Goal: Book appointment/travel/reservation

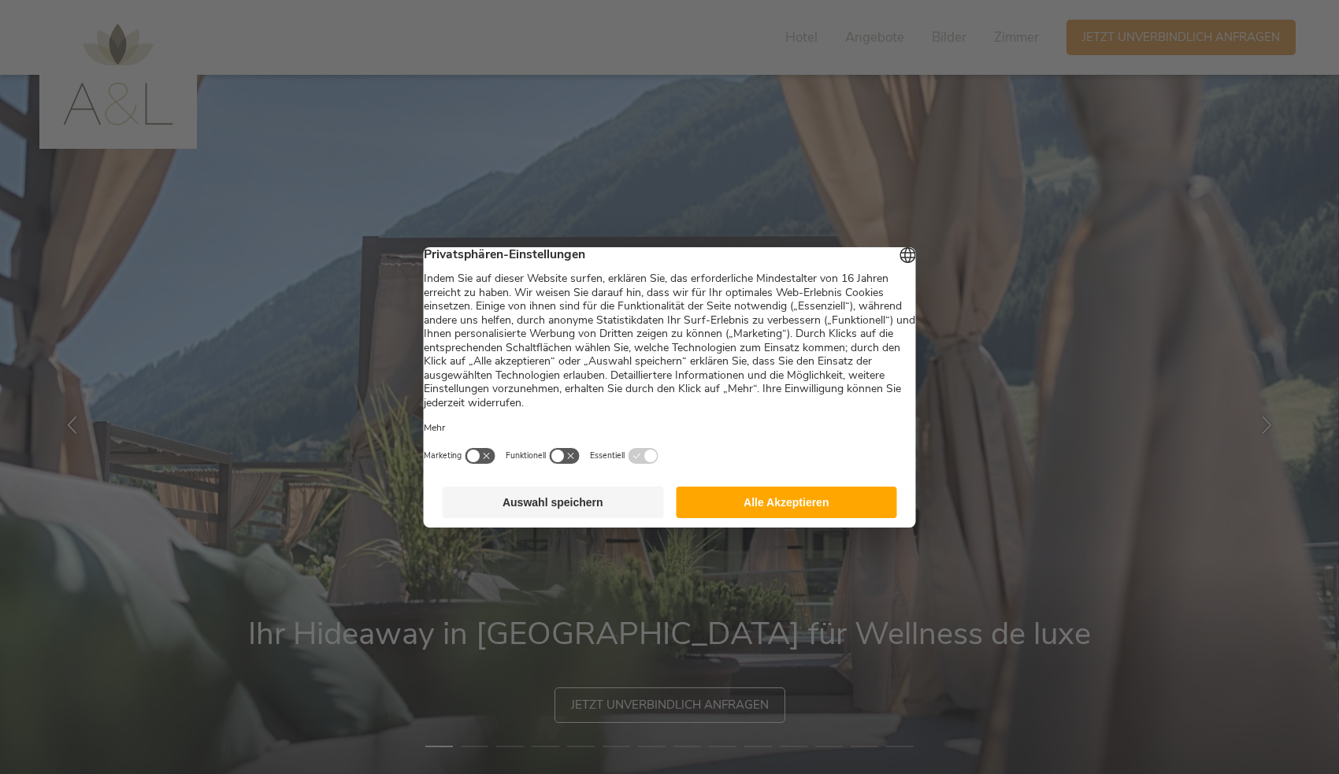
click at [514, 503] on button "Auswahl speichern" at bounding box center [553, 503] width 221 height 32
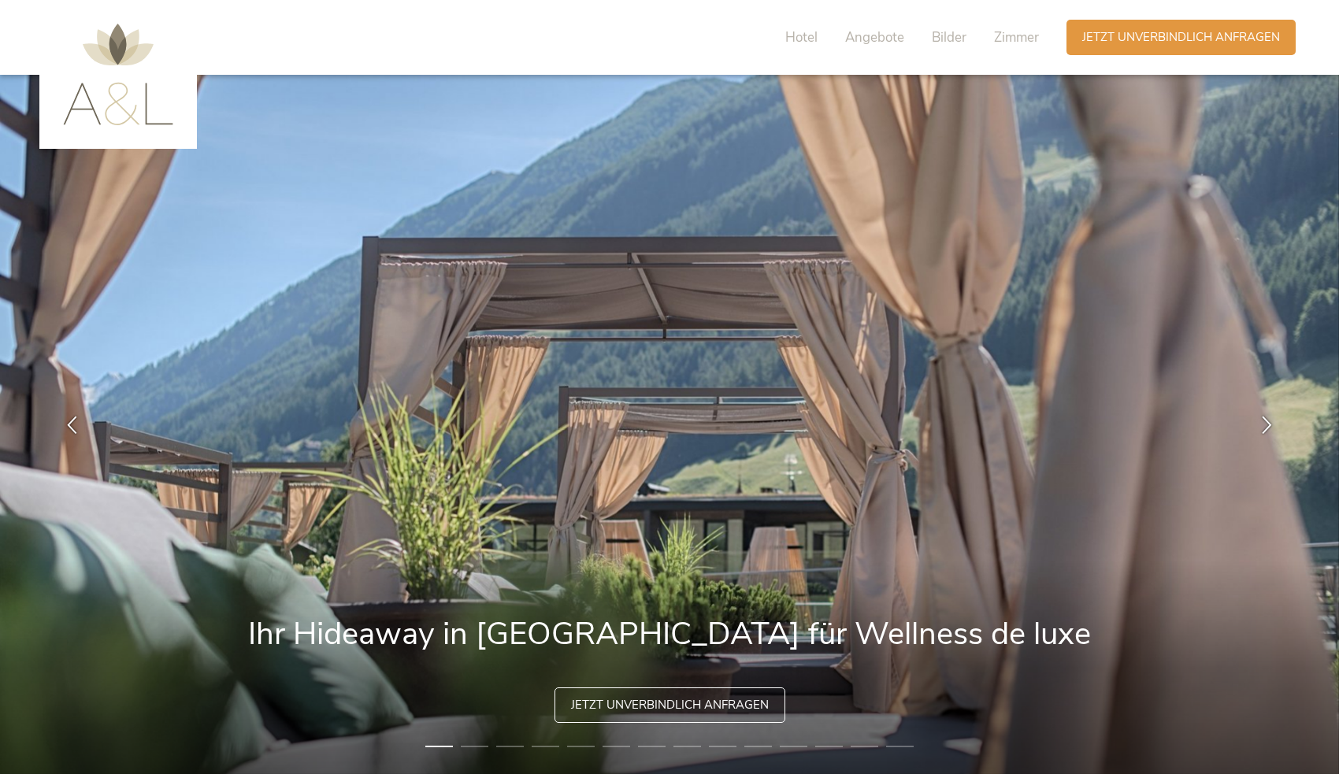
click at [478, 746] on li "2" at bounding box center [475, 747] width 28 height 16
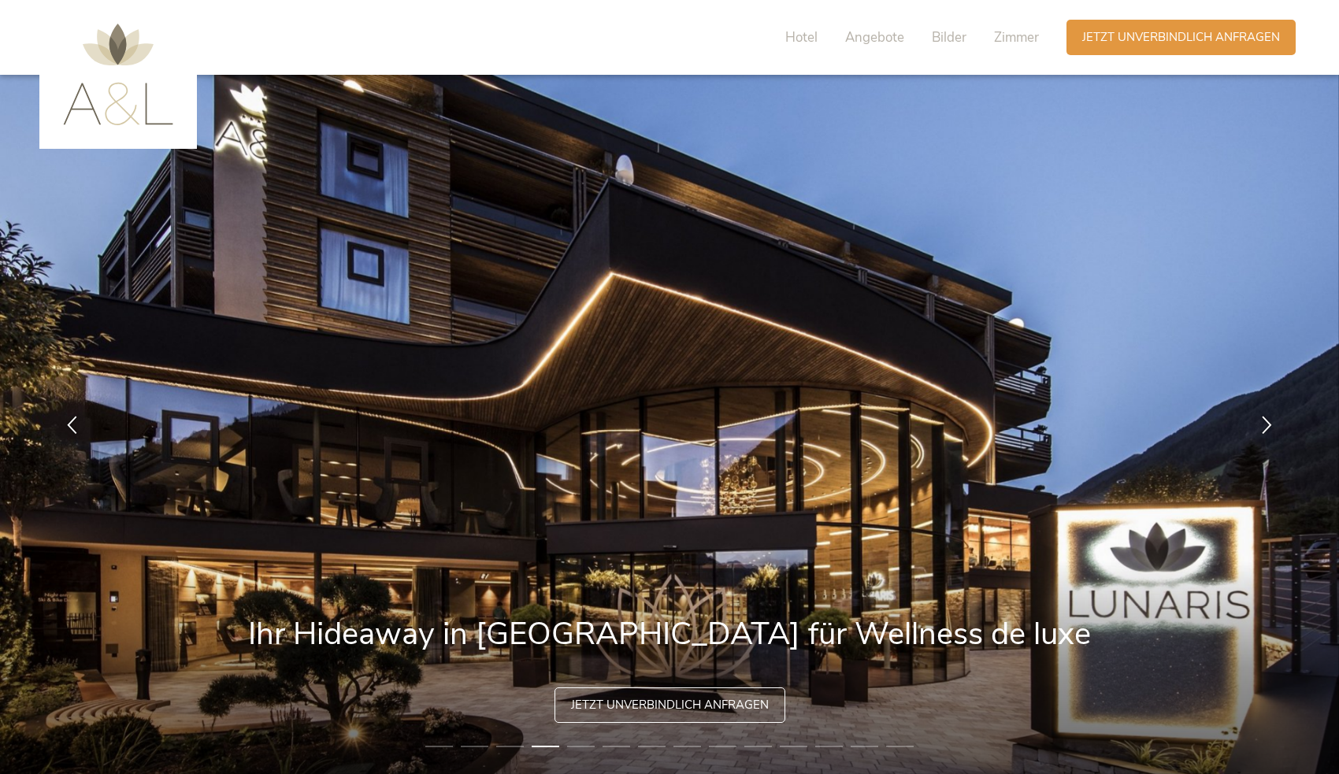
click at [581, 747] on li "5" at bounding box center [581, 747] width 28 height 16
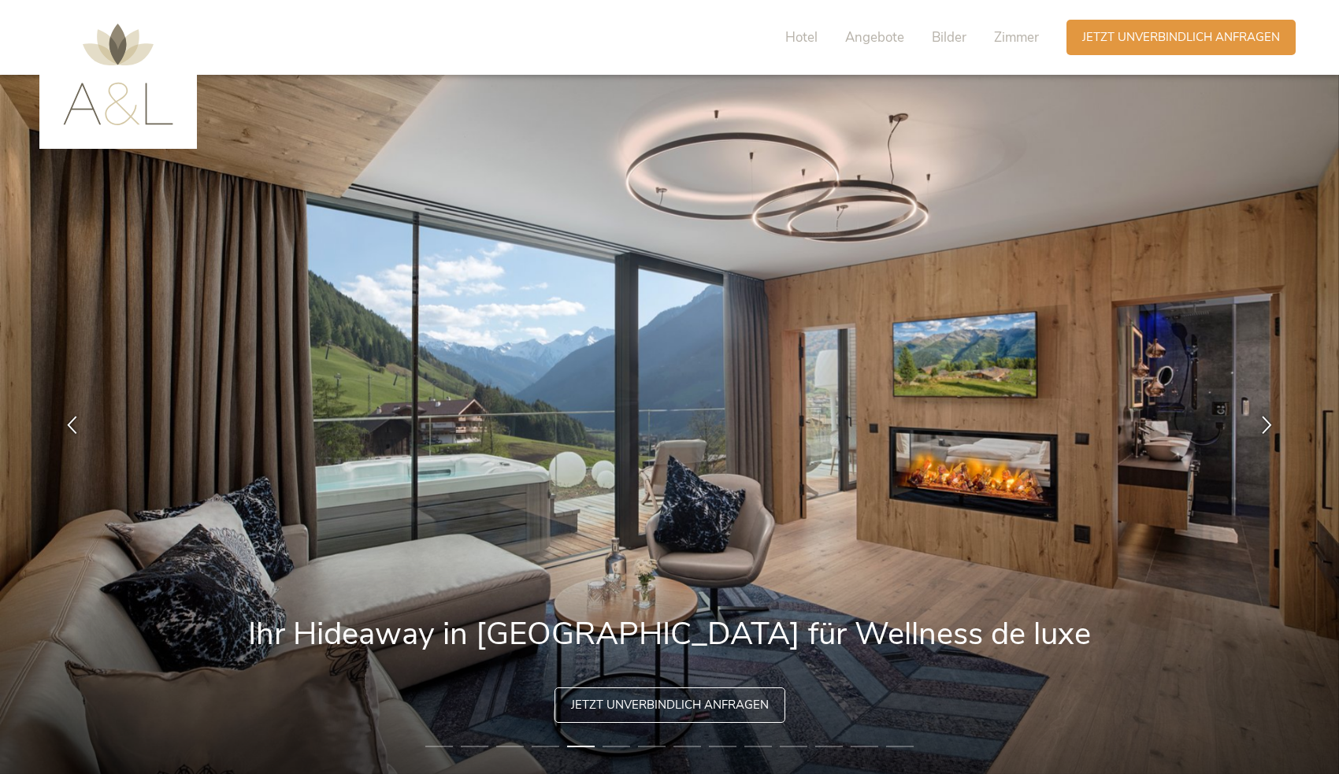
click at [621, 744] on li "6" at bounding box center [617, 747] width 28 height 16
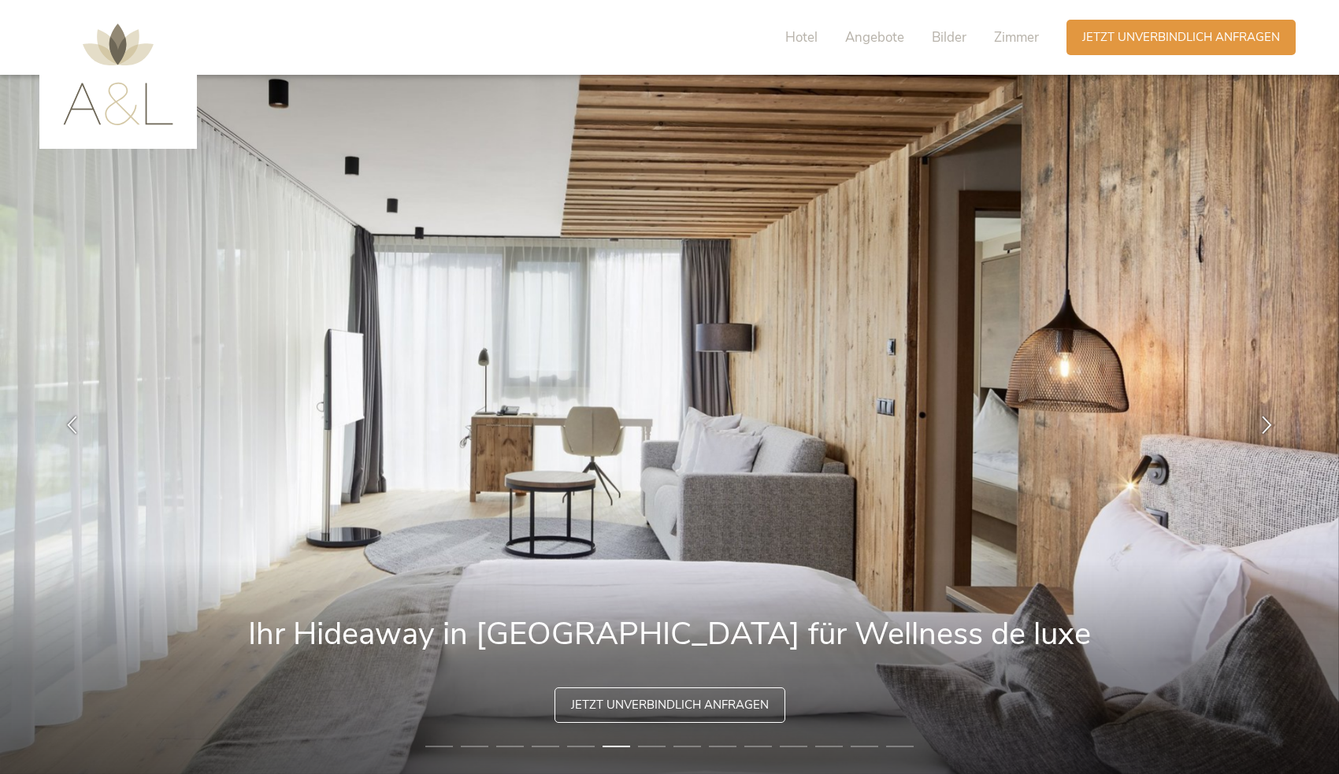
click at [575, 747] on li "5" at bounding box center [581, 747] width 28 height 16
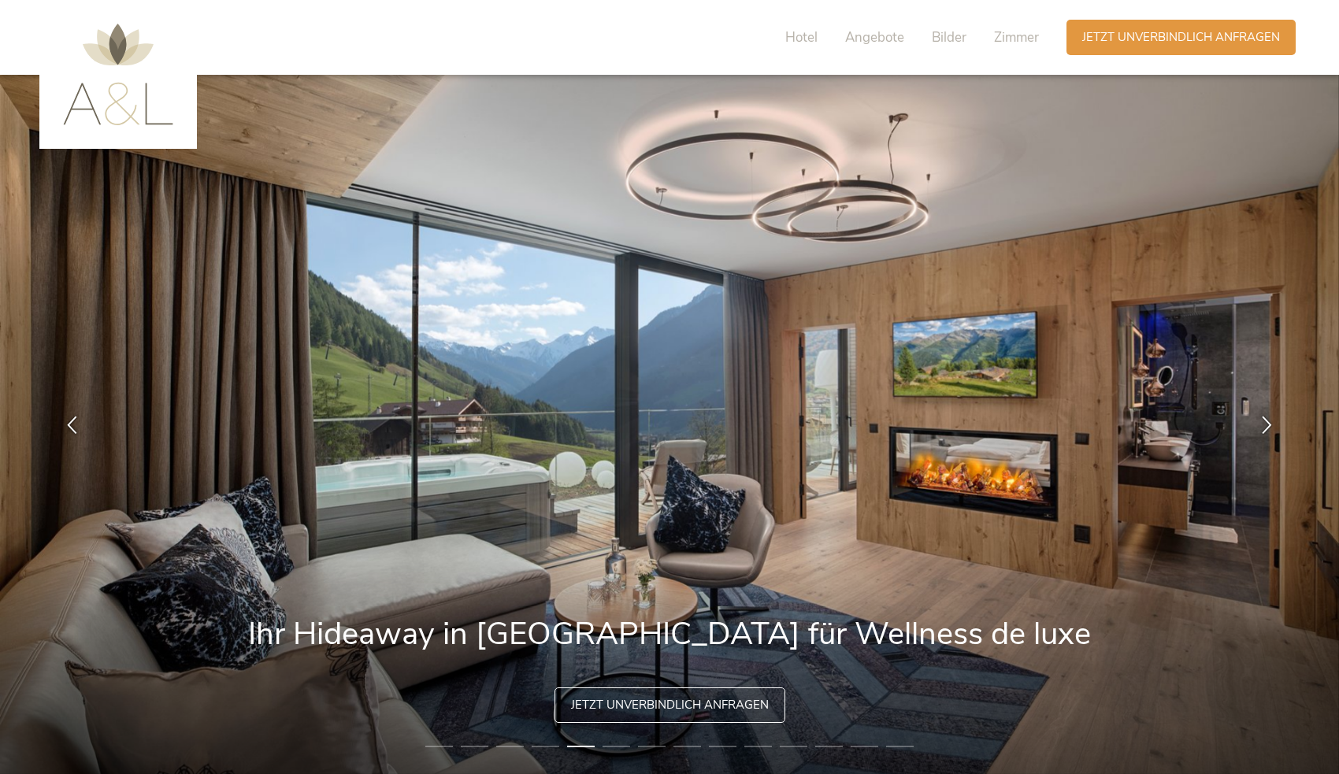
click at [614, 752] on li "6" at bounding box center [617, 747] width 28 height 16
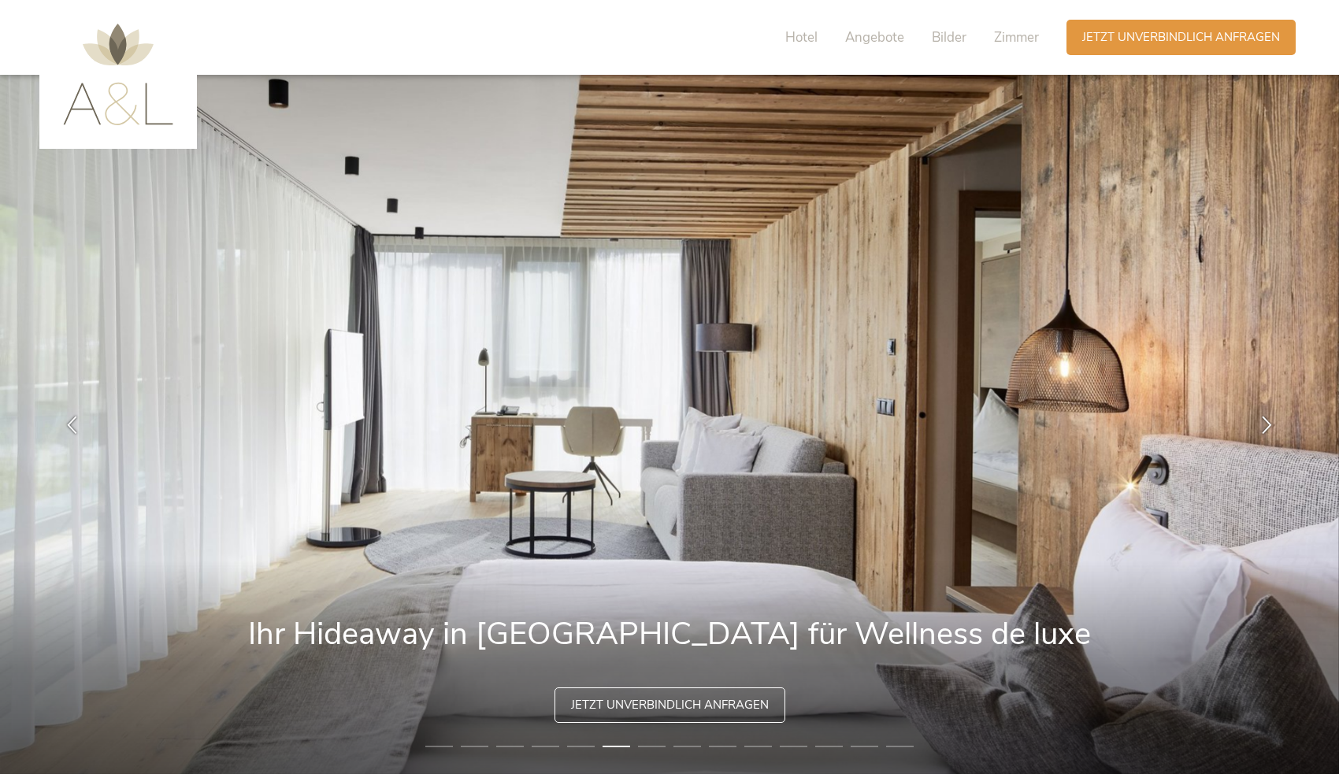
click at [658, 748] on li "7" at bounding box center [652, 747] width 28 height 16
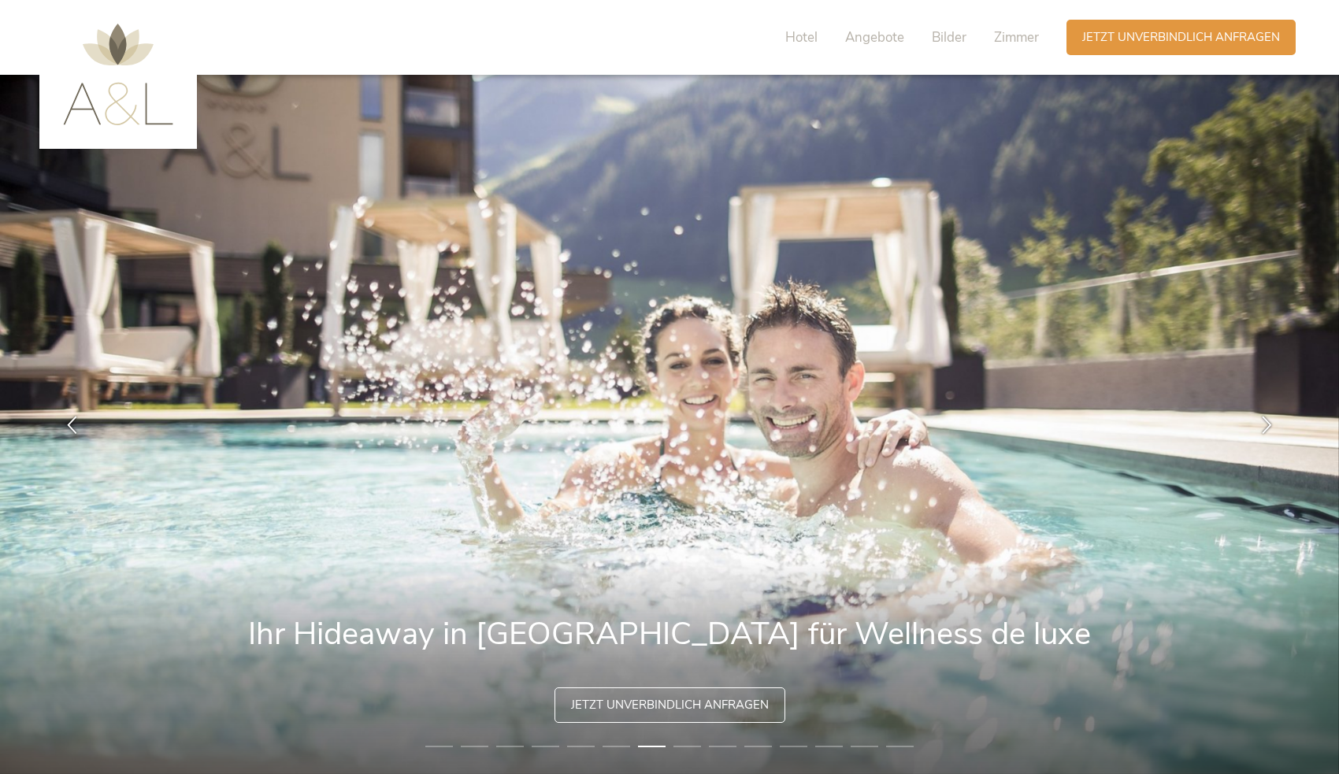
click at [687, 747] on li "8" at bounding box center [688, 747] width 28 height 16
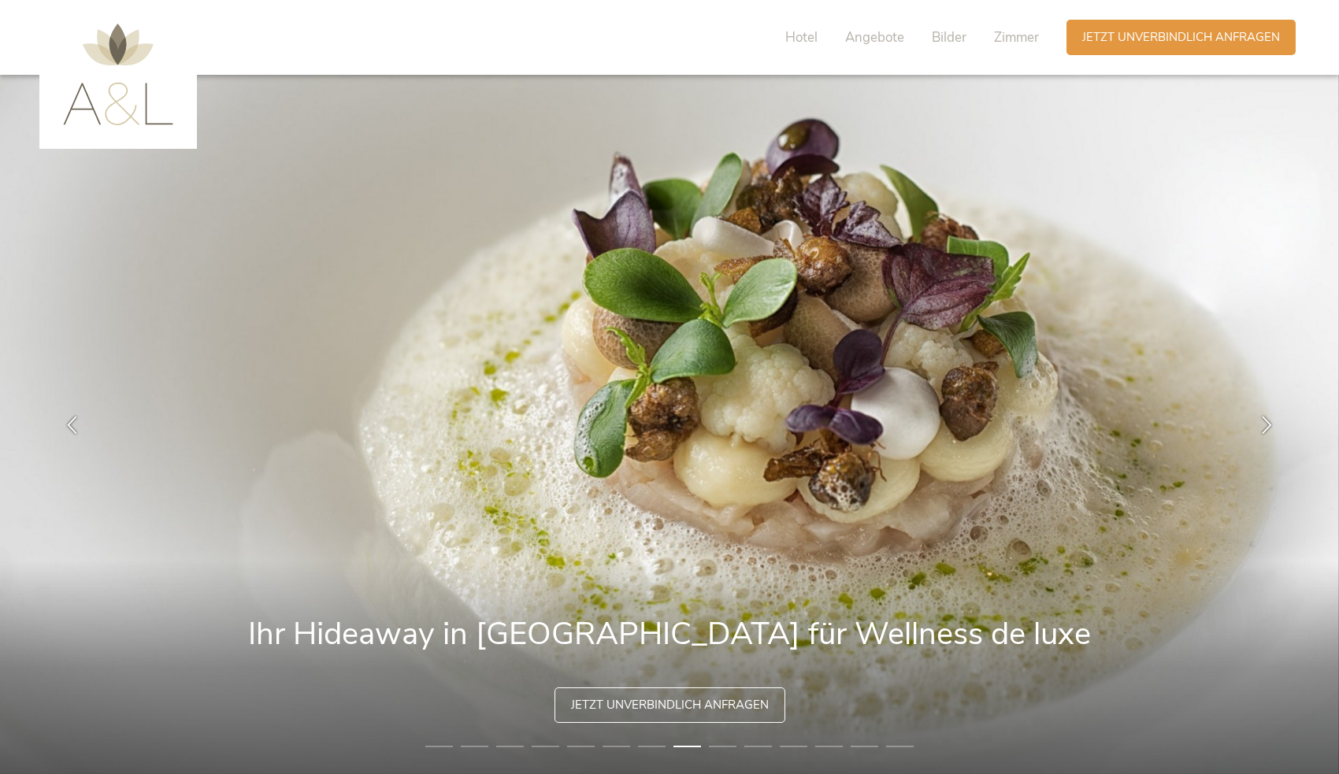
click at [727, 744] on li "9" at bounding box center [723, 747] width 28 height 16
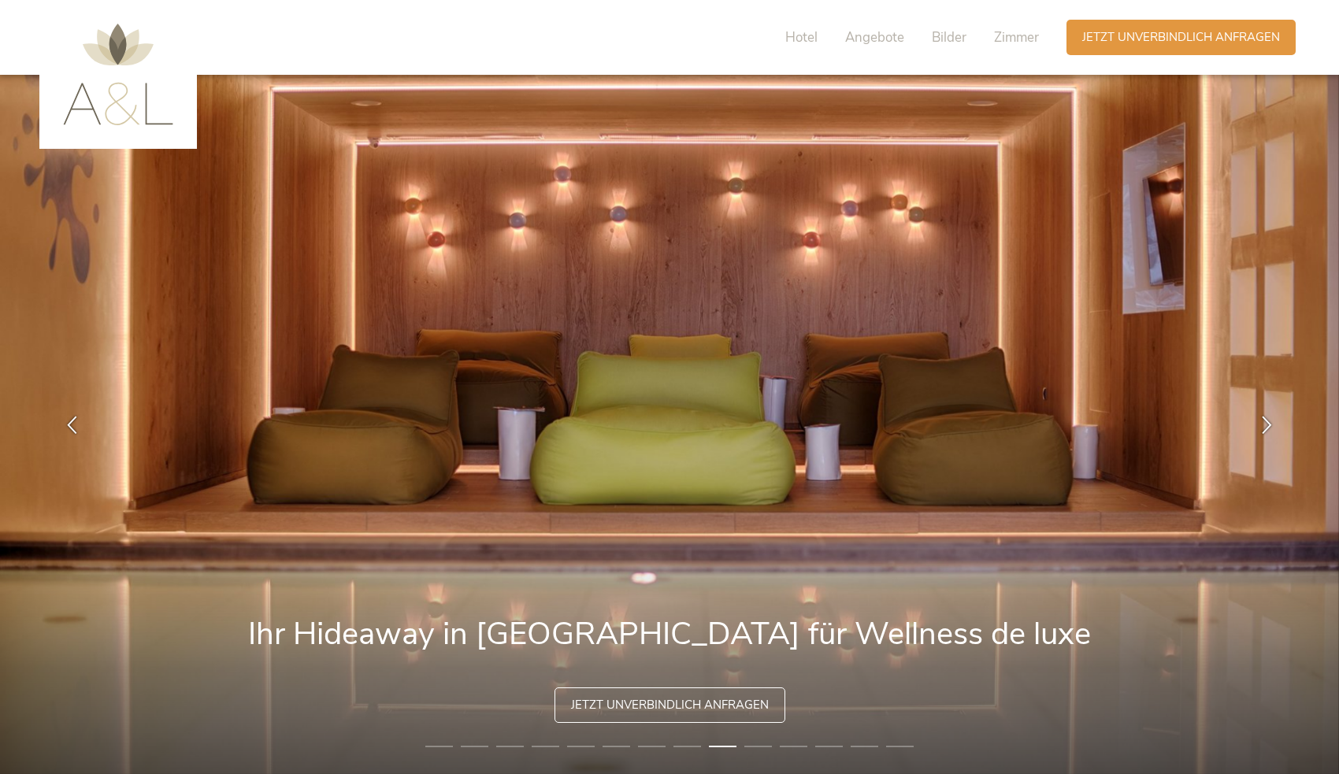
click at [745, 747] on li "10" at bounding box center [758, 747] width 28 height 16
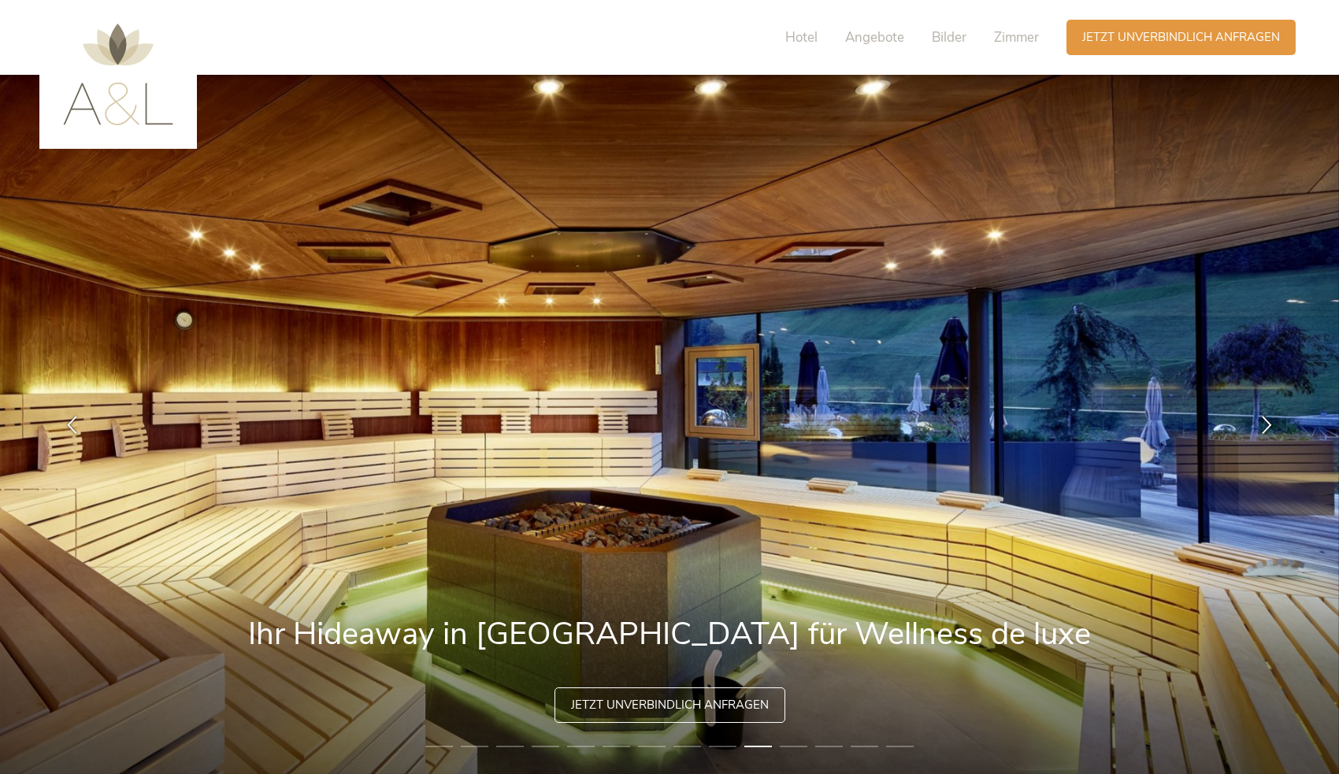
click at [800, 745] on li "11" at bounding box center [794, 747] width 28 height 16
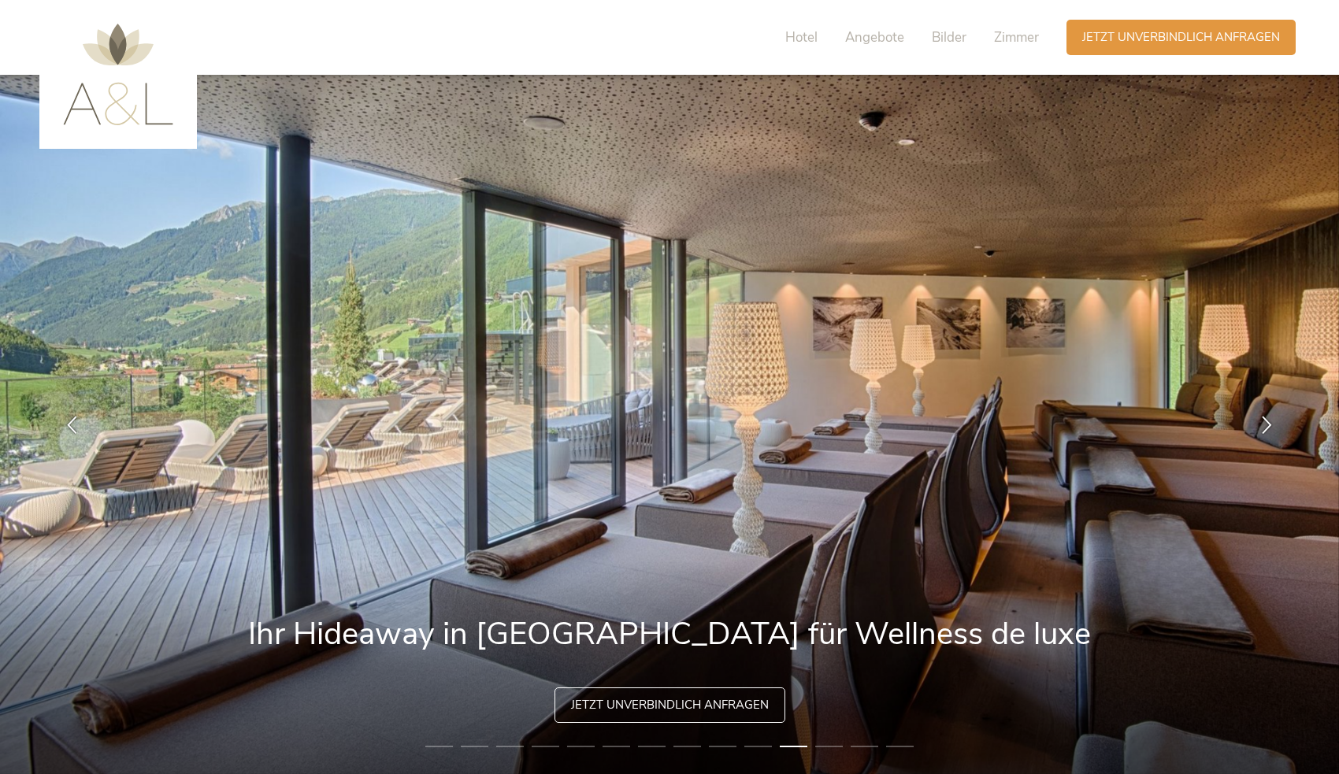
click at [830, 744] on li "12" at bounding box center [829, 747] width 28 height 16
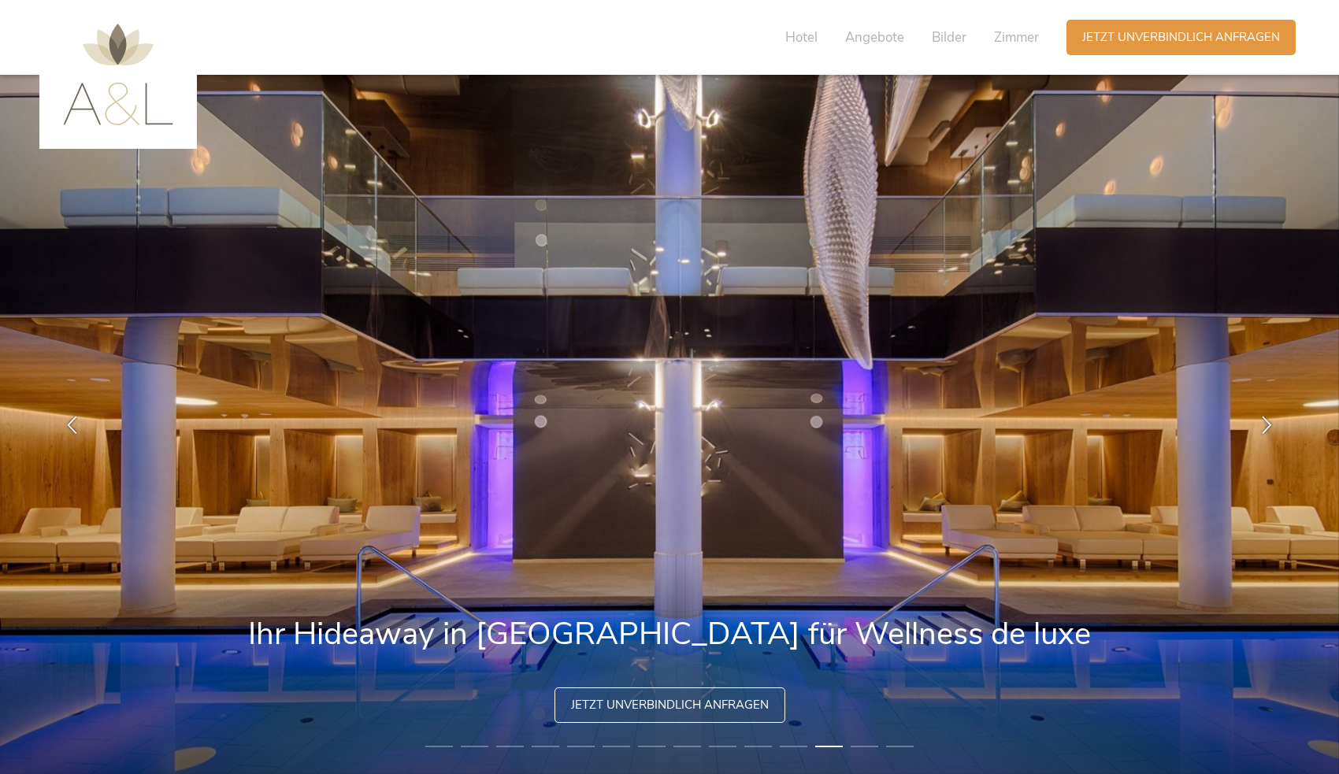
click at [860, 746] on li "13" at bounding box center [865, 747] width 28 height 16
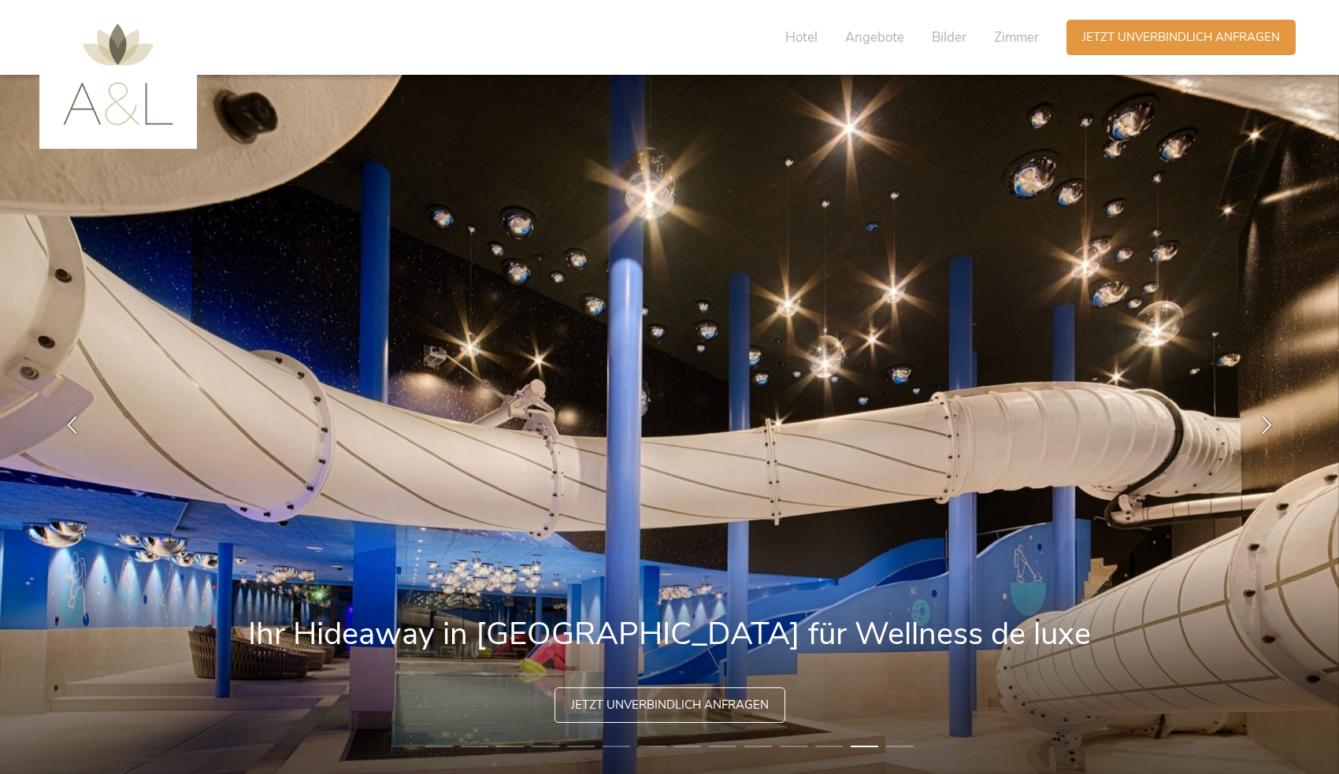
click at [906, 746] on li "14" at bounding box center [900, 747] width 28 height 16
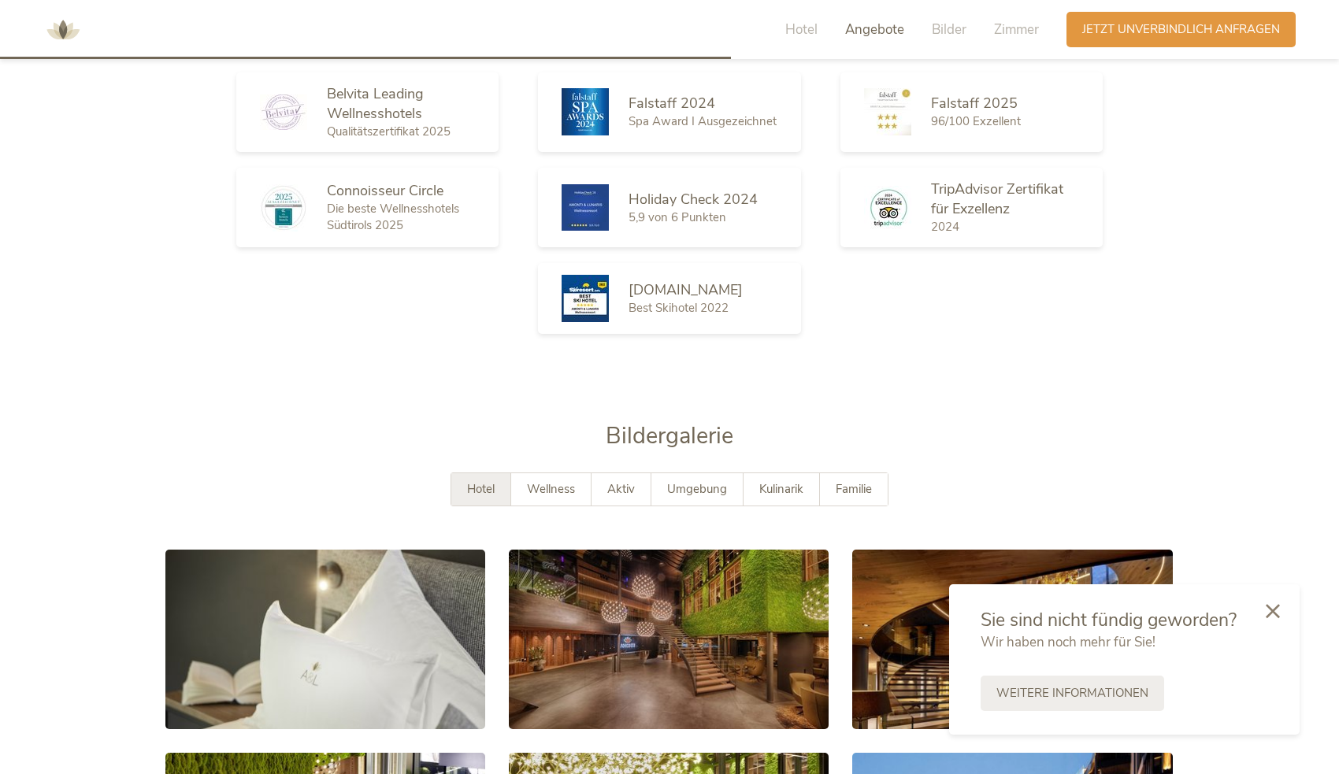
scroll to position [2808, 0]
